Goal: Transaction & Acquisition: Subscribe to service/newsletter

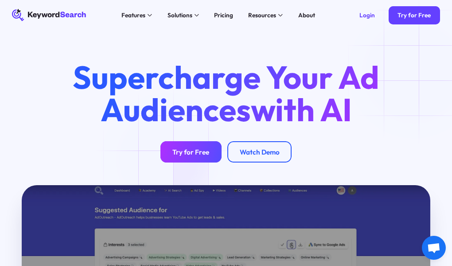
click at [170, 159] on link "Try for Free" at bounding box center [190, 151] width 61 height 21
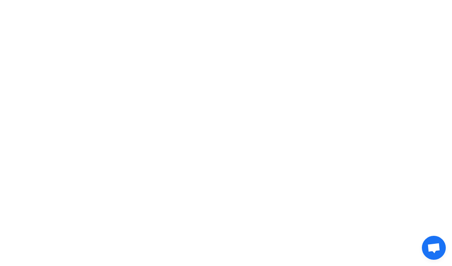
scroll to position [11, 0]
